Goal: Task Accomplishment & Management: Manage account settings

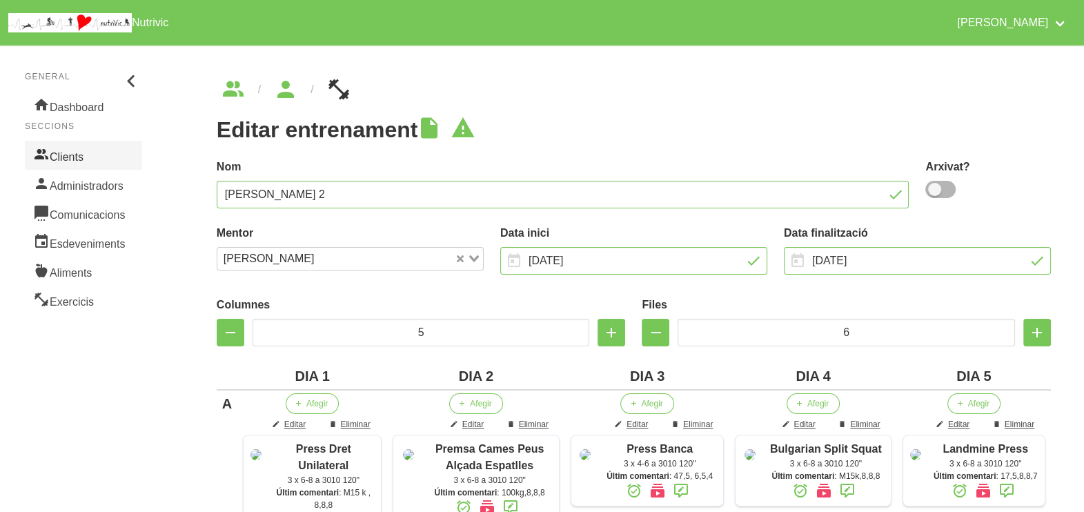
click at [66, 159] on link "Clients" at bounding box center [83, 155] width 117 height 29
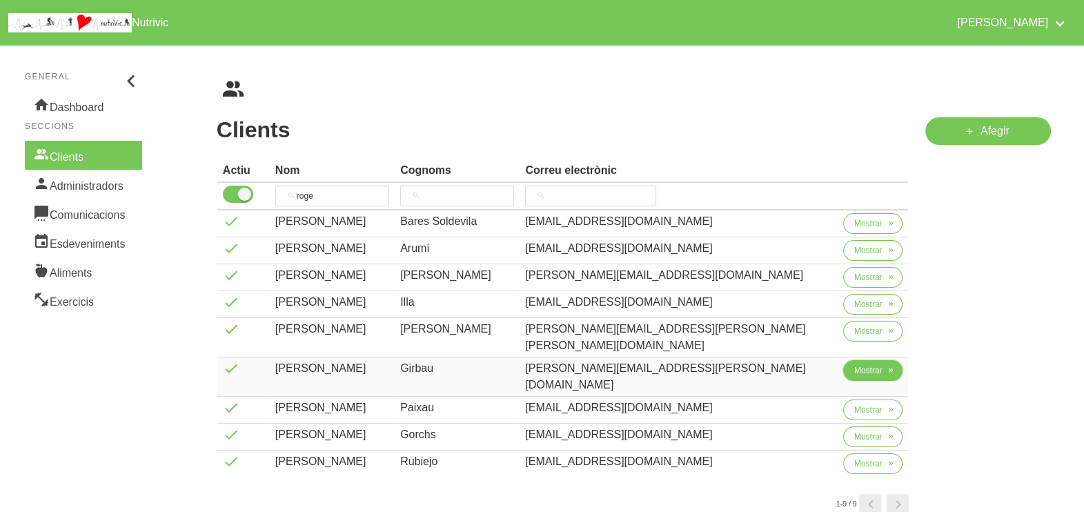
click at [855, 364] on span "Mostrar" at bounding box center [868, 370] width 28 height 12
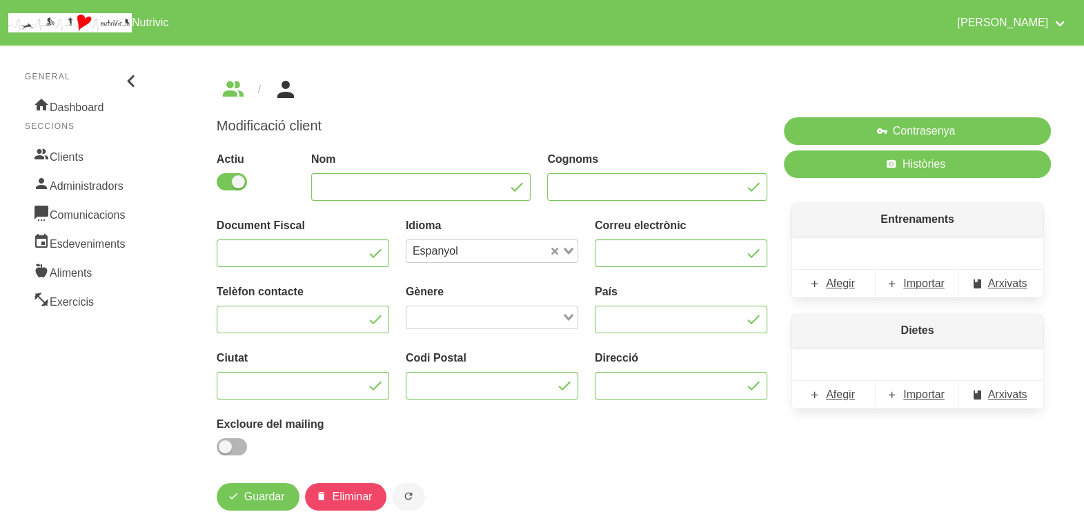
type input "[PERSON_NAME]"
type input "Girbau"
type input "[PERSON_NAME][EMAIL_ADDRESS][PERSON_NAME][DOMAIN_NAME]"
type input "600729272"
type input "[GEOGRAPHIC_DATA]"
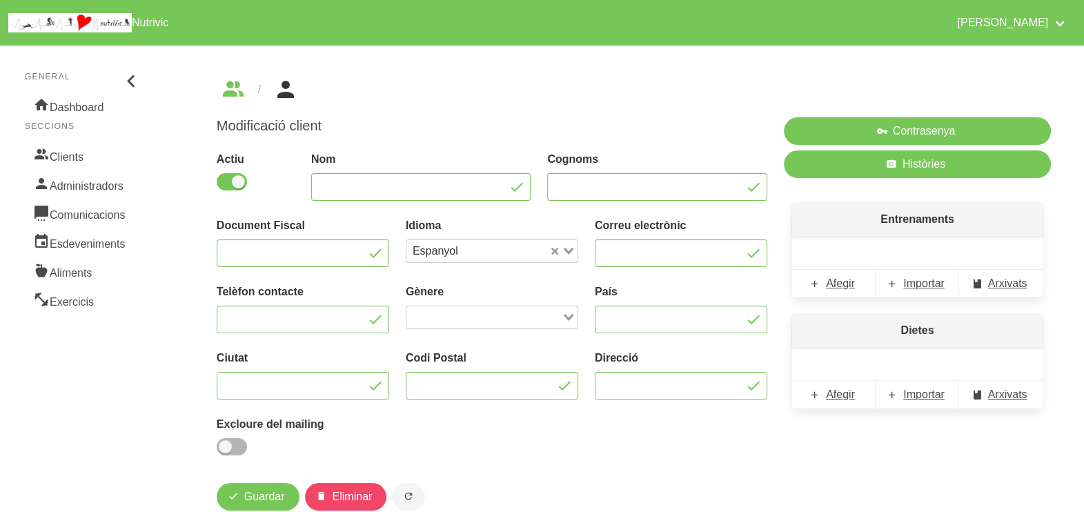
type input "[PERSON_NAME]"
type input "08570"
type input "Mas maioles sn"
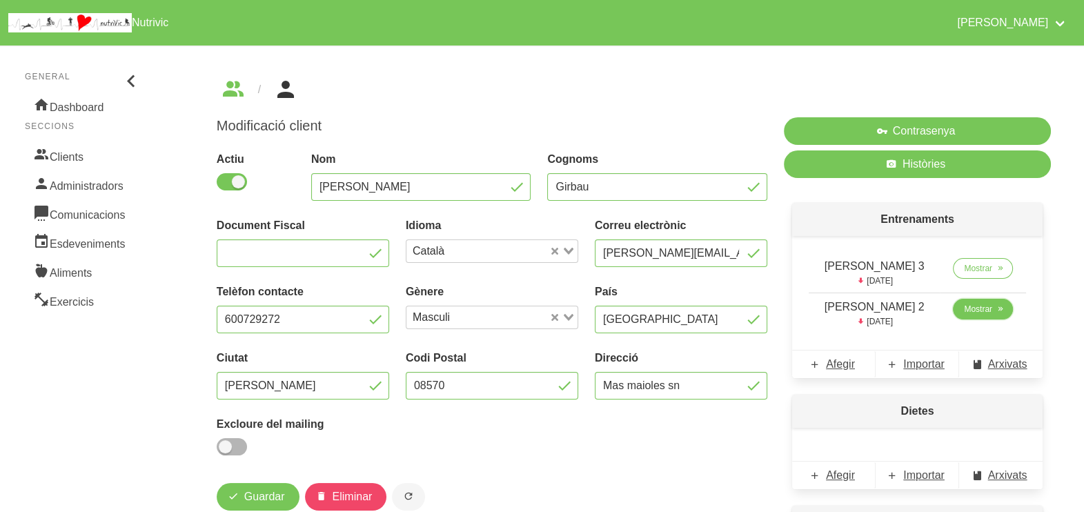
click at [965, 310] on span "Mostrar" at bounding box center [978, 309] width 28 height 12
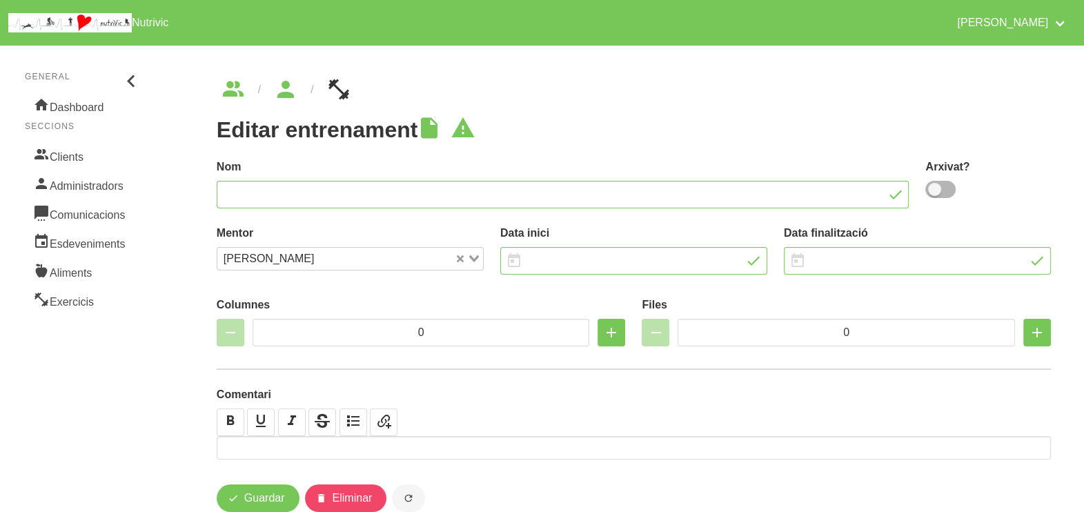
type input "[PERSON_NAME] 2"
type input "[DATE]"
type input "5"
type input "6"
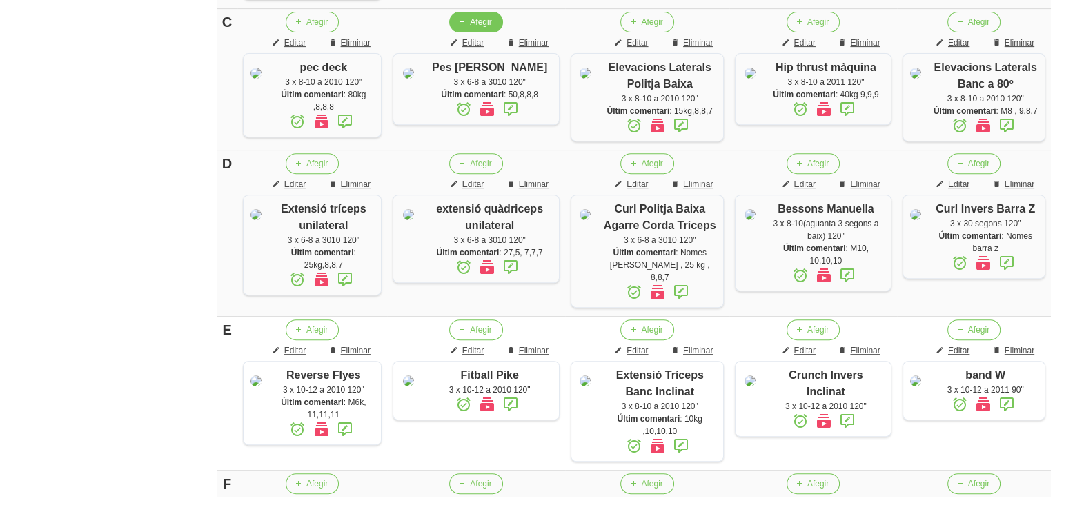
scroll to position [862, 0]
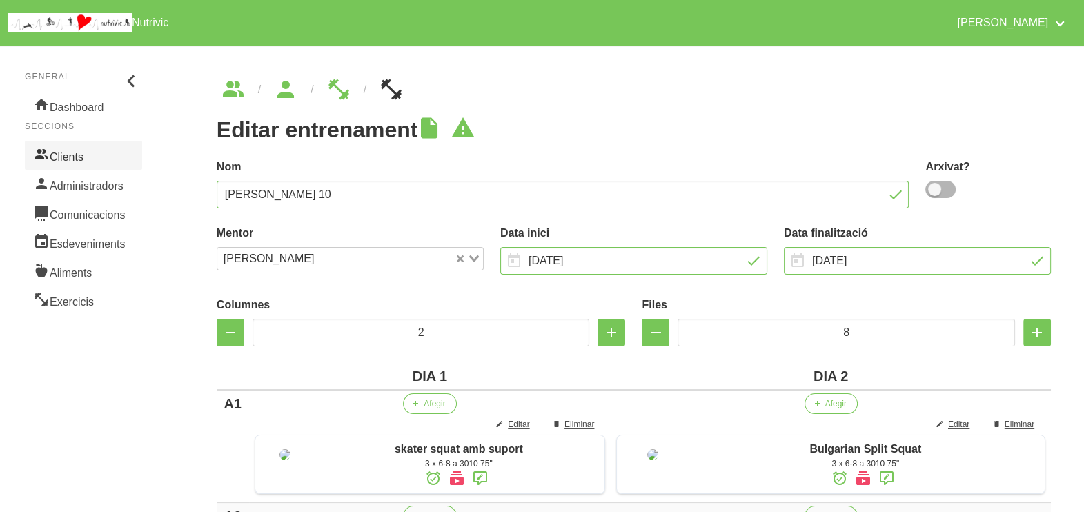
click at [73, 157] on link "Clients" at bounding box center [83, 155] width 117 height 29
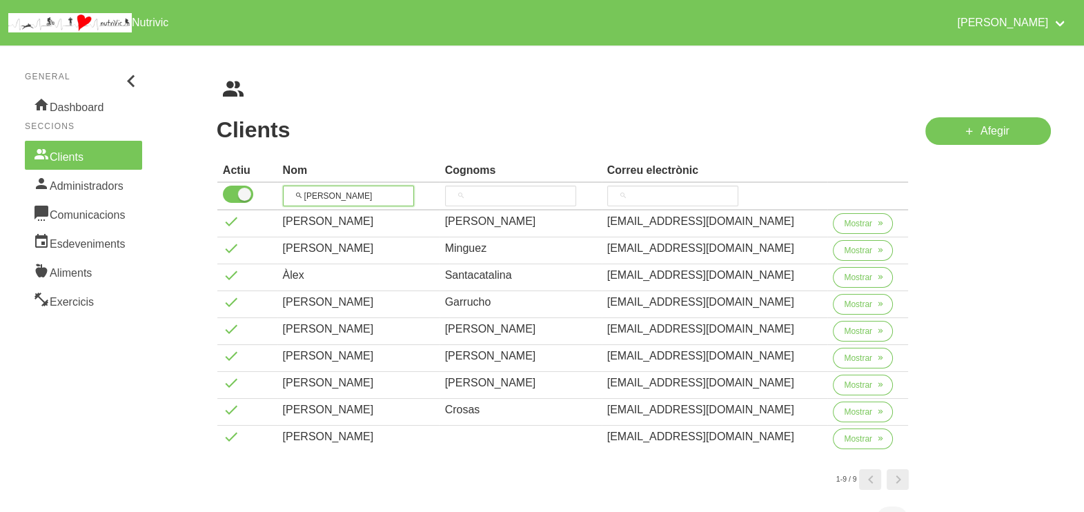
drag, startPoint x: 339, startPoint y: 193, endPoint x: 276, endPoint y: 193, distance: 62.8
click at [276, 193] on tr "alex" at bounding box center [562, 197] width 691 height 28
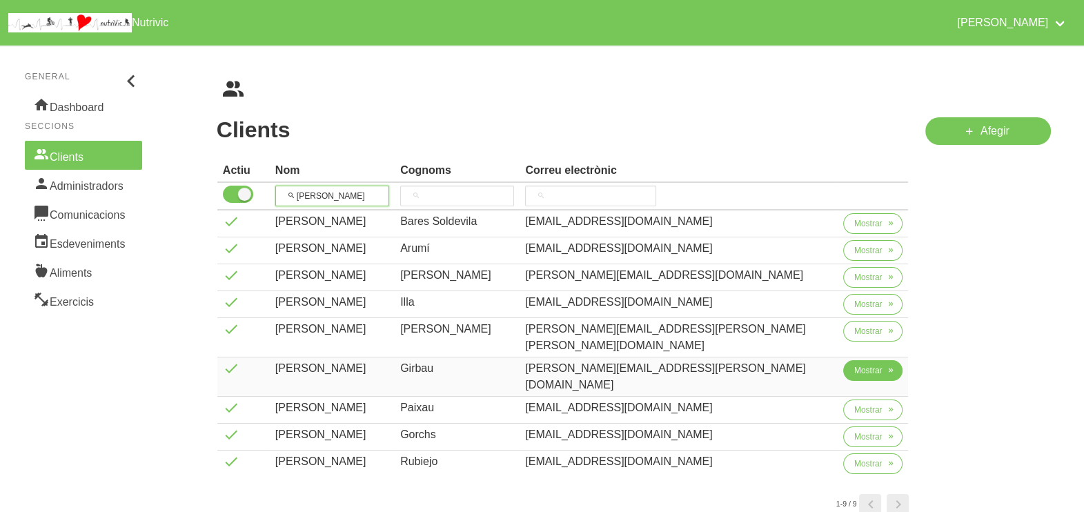
type input "roger"
click at [854, 364] on span "Mostrar" at bounding box center [868, 370] width 28 height 12
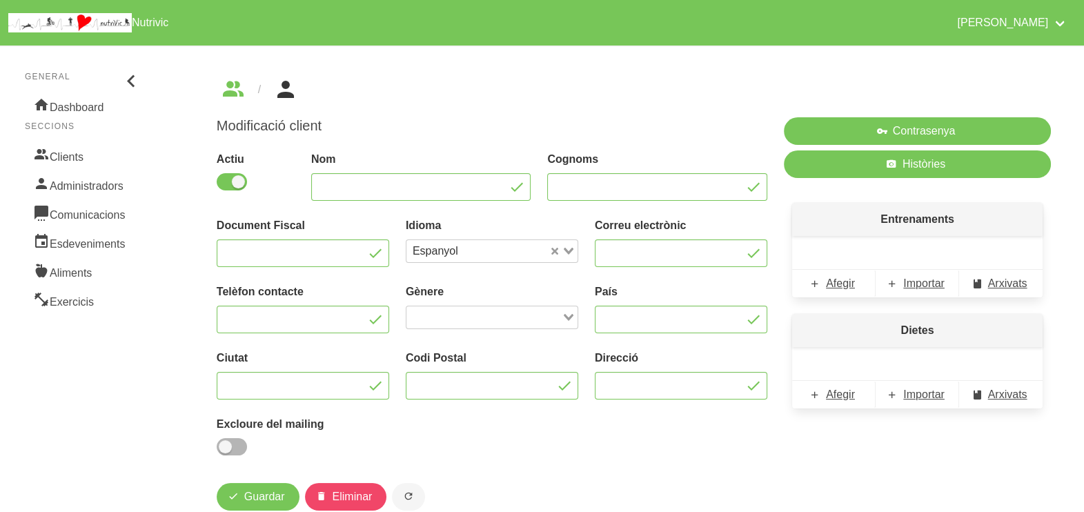
type input "[PERSON_NAME]"
type input "Girbau"
type input "[PERSON_NAME][EMAIL_ADDRESS][PERSON_NAME][DOMAIN_NAME]"
type input "600729272"
type input "[GEOGRAPHIC_DATA]"
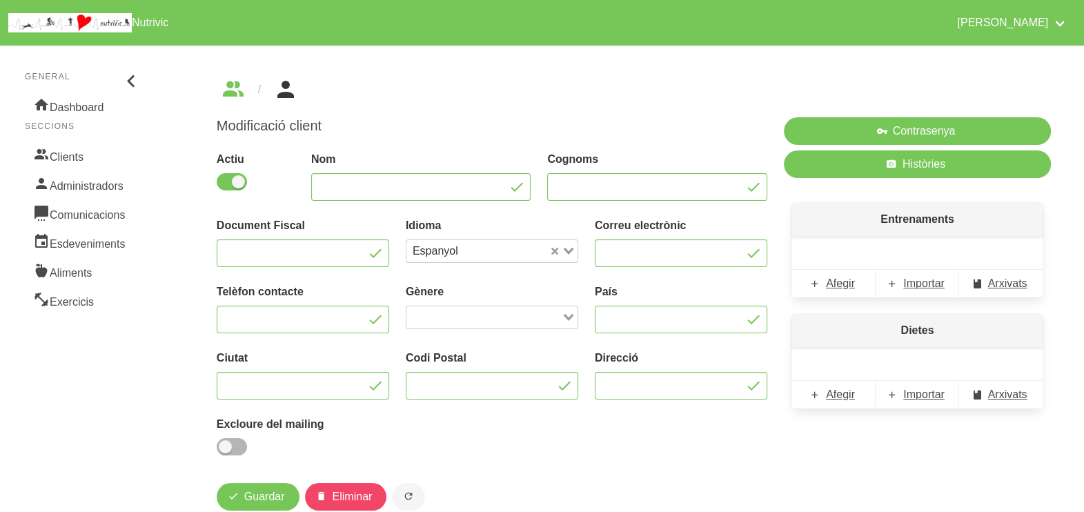
type input "[PERSON_NAME]"
type input "08570"
type input "Mas maioles sn"
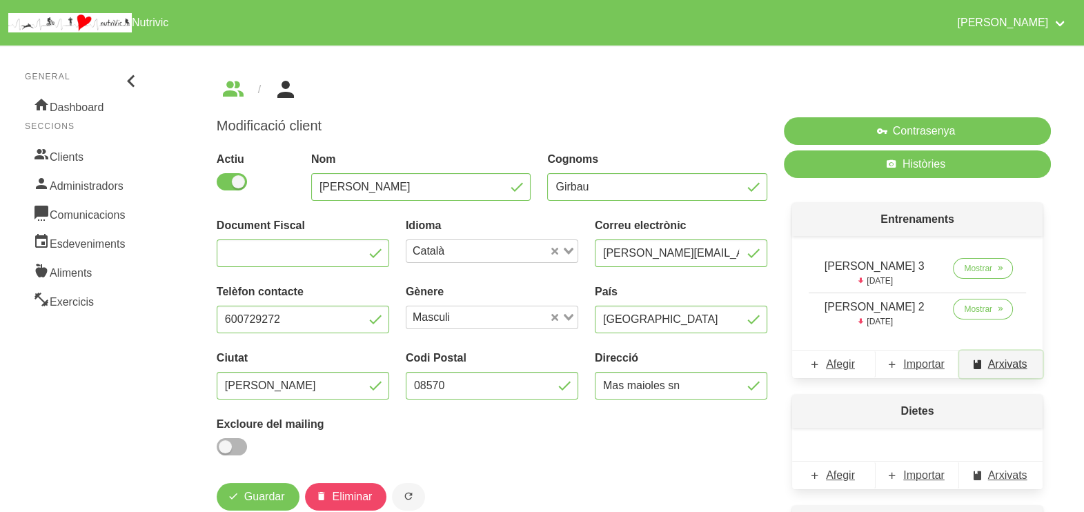
click at [1003, 365] on span "Arxivats" at bounding box center [1007, 364] width 39 height 17
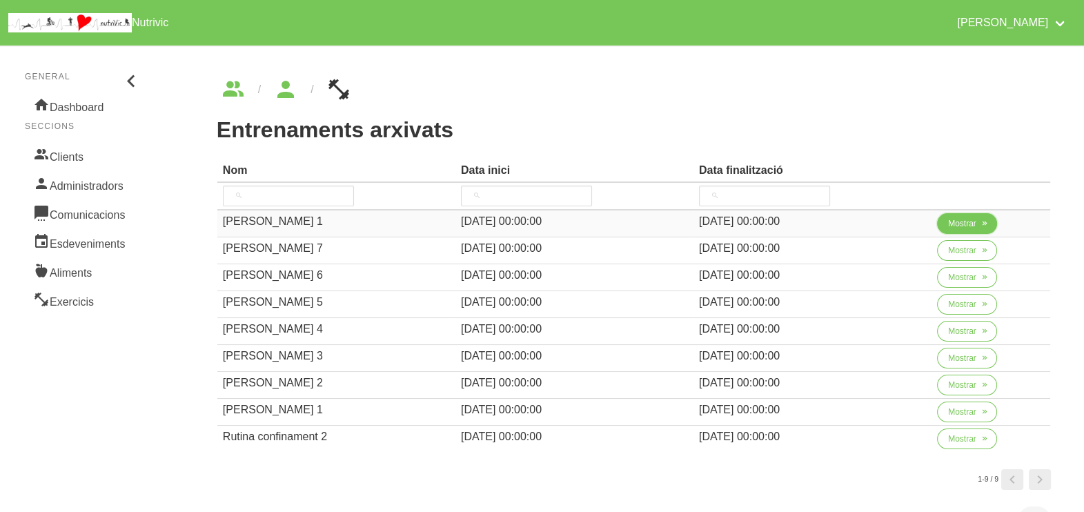
click at [944, 225] on button "Mostrar" at bounding box center [967, 223] width 60 height 21
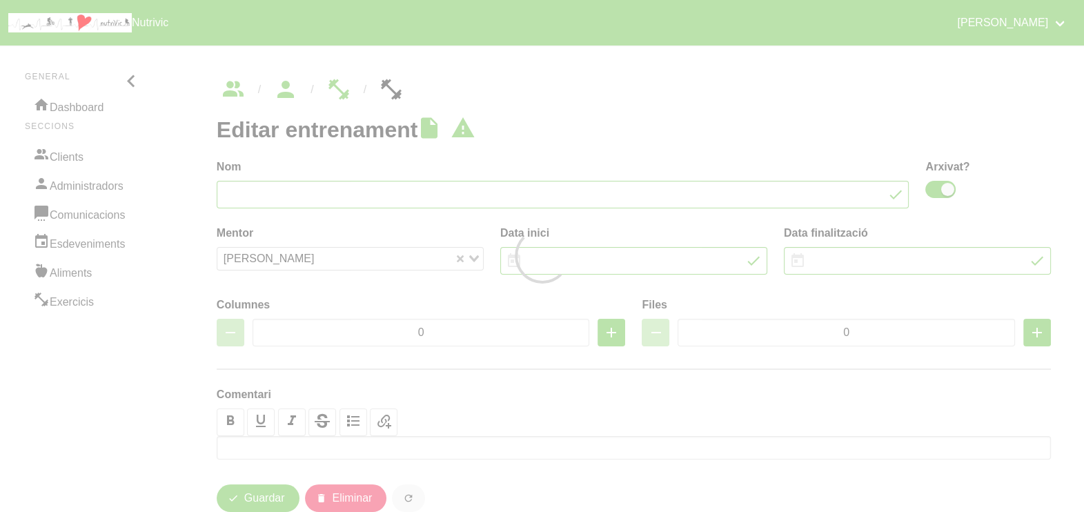
type input "Roger Girbau 1"
checkbox input "true"
type input "30/6/2025"
type input "[DATE]"
type input "5"
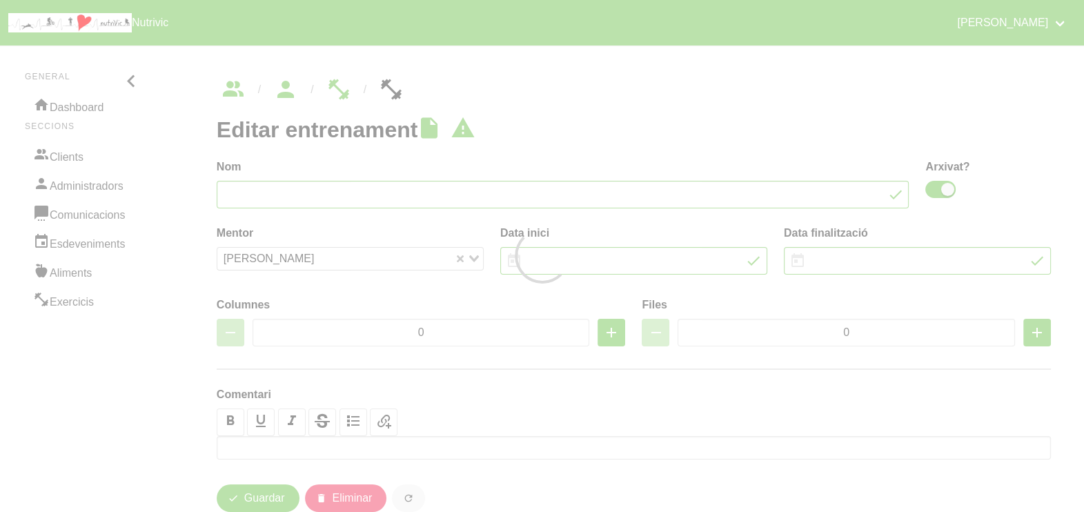
type input "6"
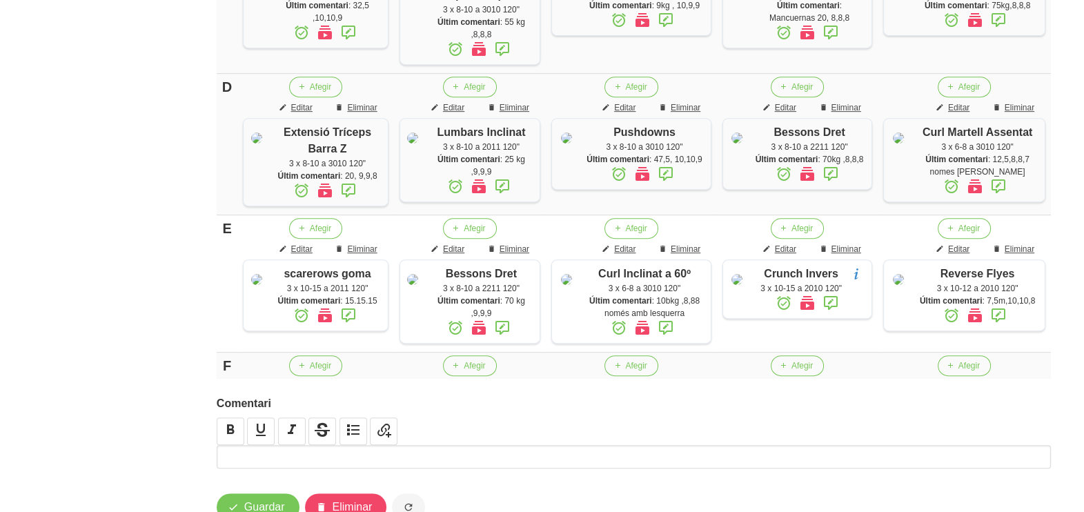
scroll to position [605, 0]
